Goal: Find specific page/section: Find specific page/section

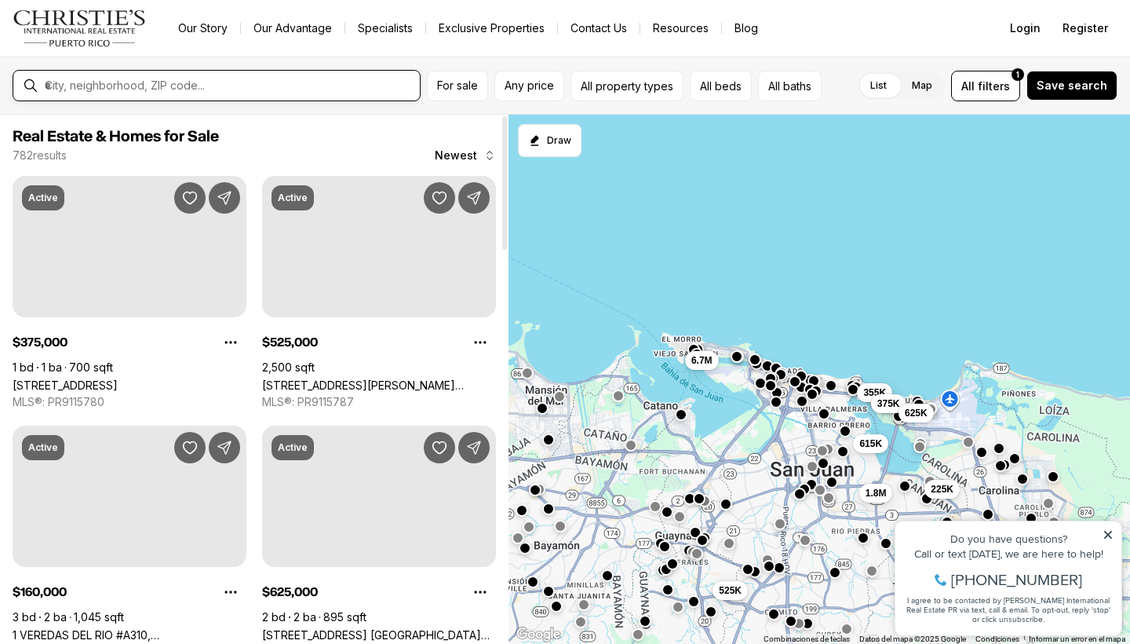
click at [195, 80] on input "text" at bounding box center [229, 85] width 369 height 14
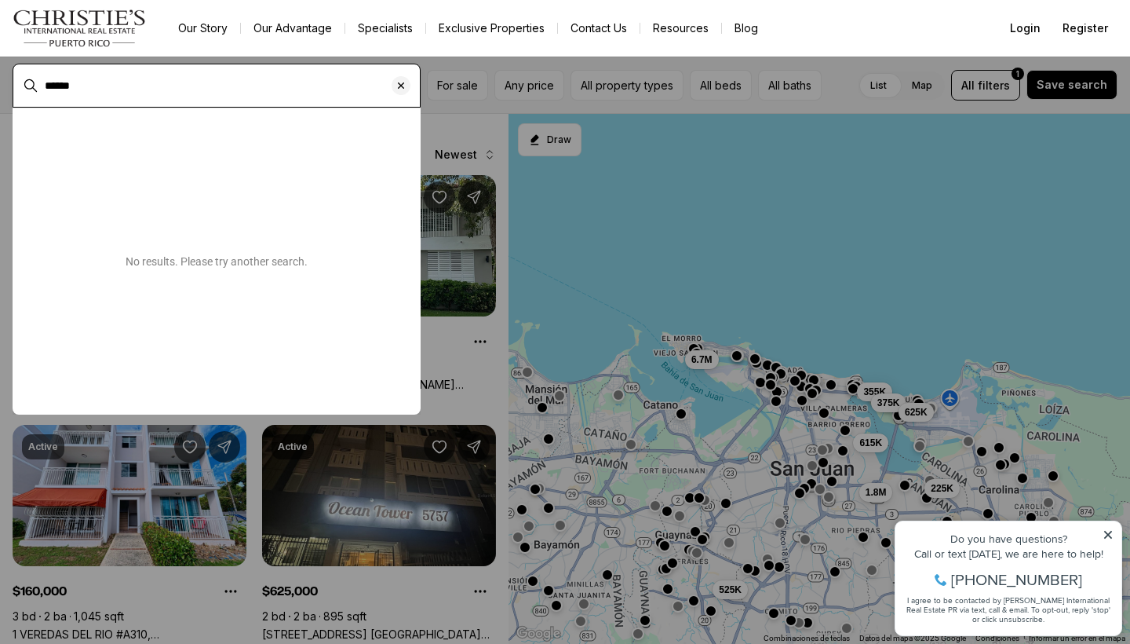
type input "******"
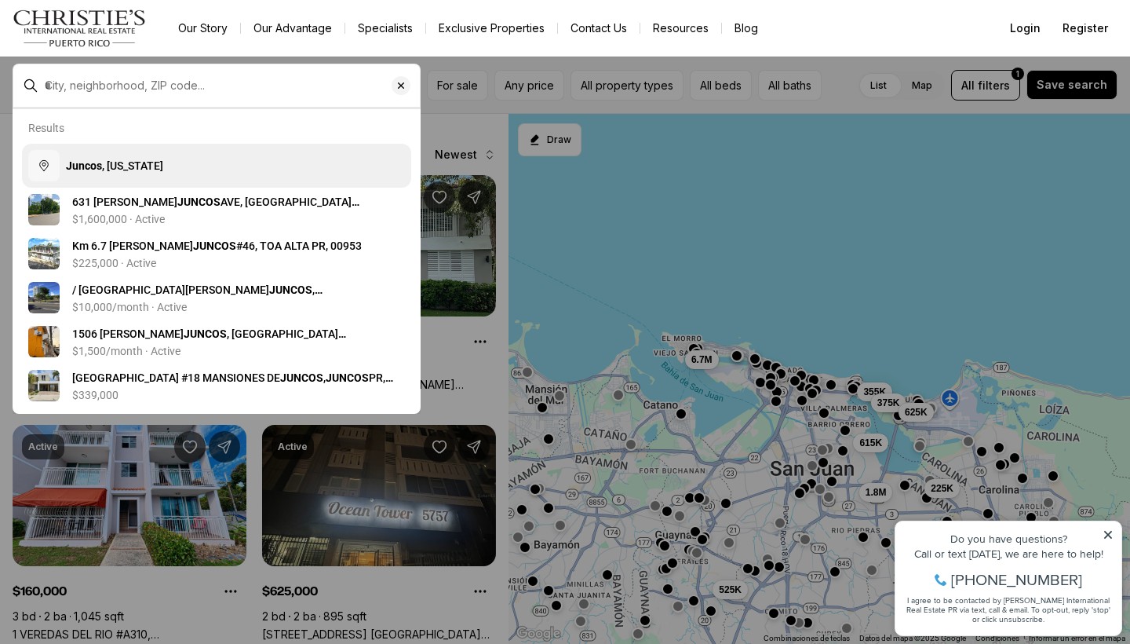
click at [112, 164] on span "Juncos , [US_STATE]" at bounding box center [114, 165] width 97 height 13
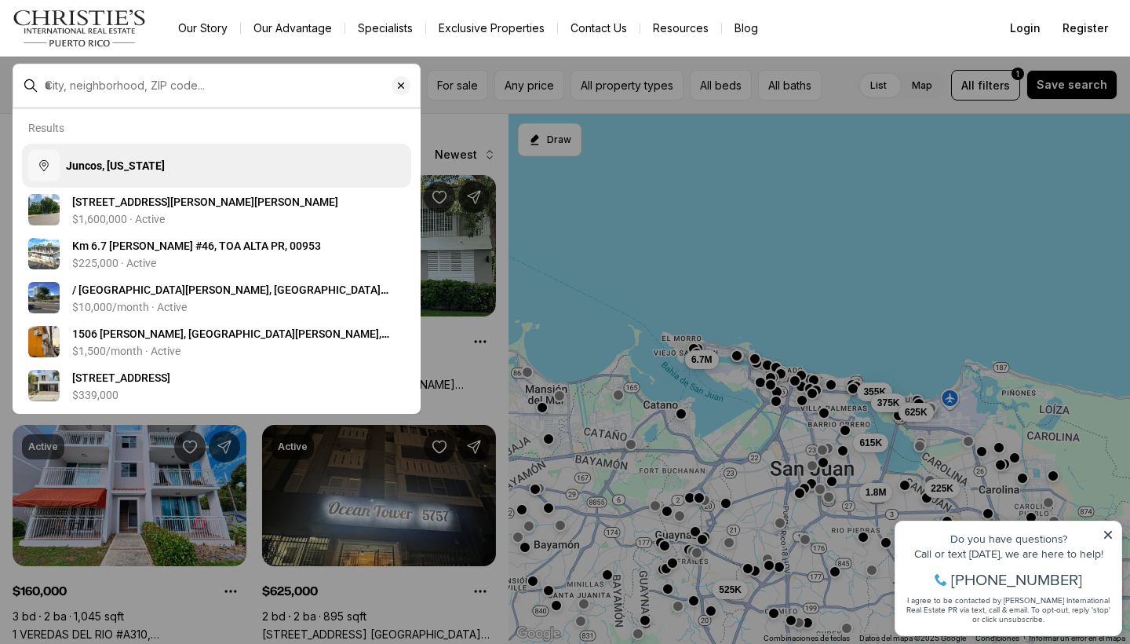
type input "**********"
